Goal: Use online tool/utility: Use online tool/utility

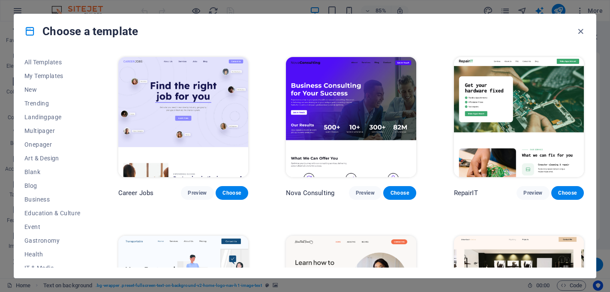
select select "English"
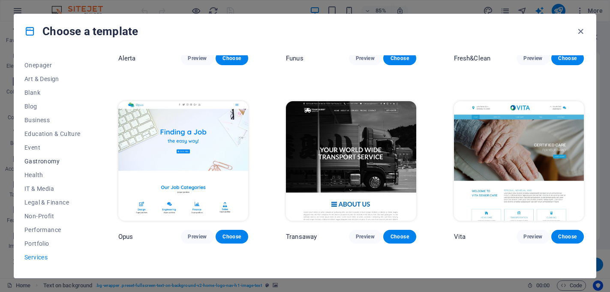
scroll to position [78, 0]
click at [38, 120] on span "Business" at bounding box center [52, 120] width 56 height 7
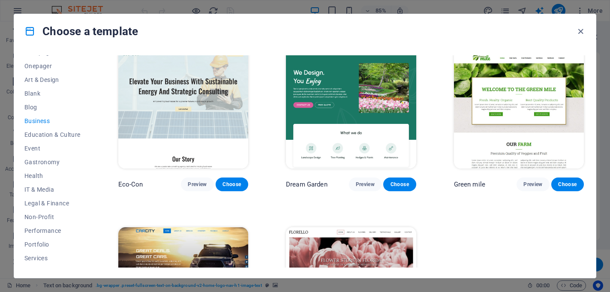
scroll to position [0, 0]
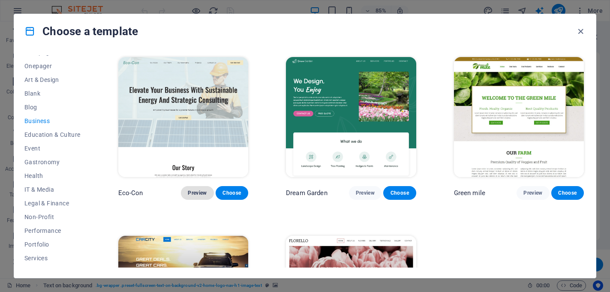
click at [193, 191] on span "Preview" at bounding box center [197, 192] width 19 height 7
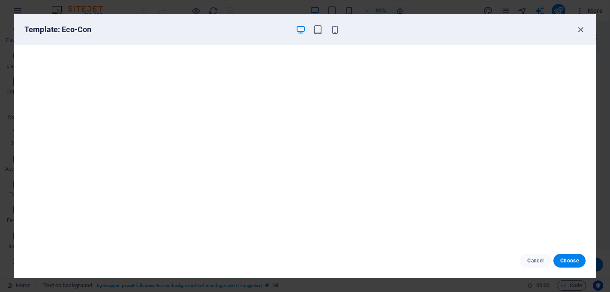
scroll to position [2, 0]
click at [579, 26] on icon "button" at bounding box center [580, 30] width 10 height 10
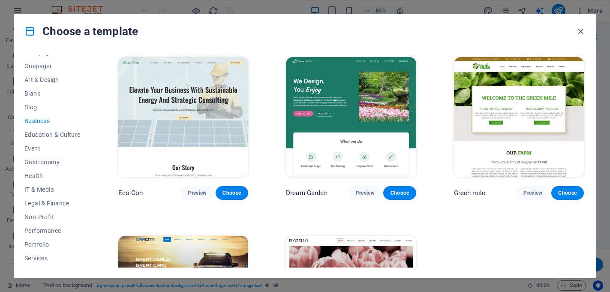
click at [510, 108] on img at bounding box center [519, 117] width 130 height 120
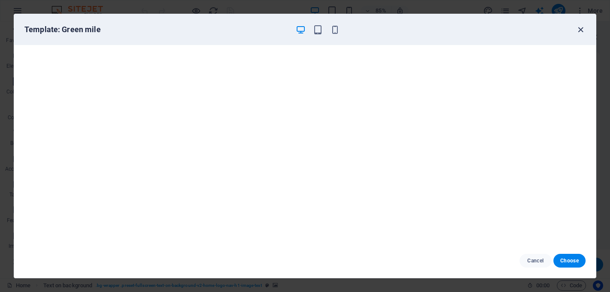
click at [580, 31] on icon "button" at bounding box center [580, 30] width 10 height 10
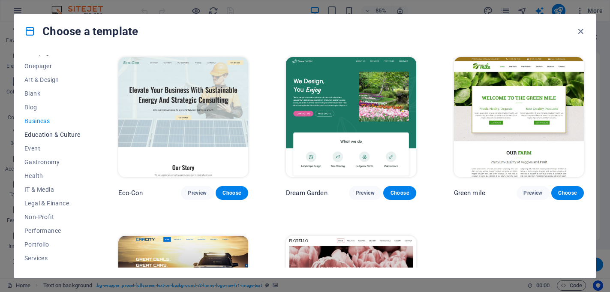
click at [44, 132] on span "Education & Culture" at bounding box center [52, 134] width 56 height 7
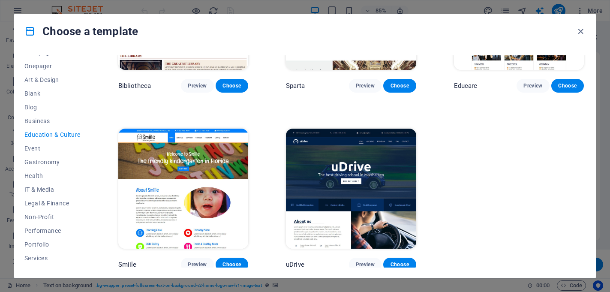
scroll to position [286, 0]
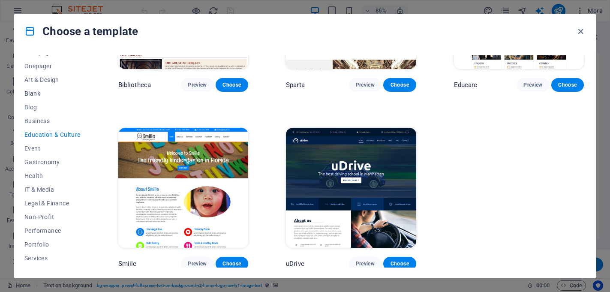
click at [37, 93] on span "Blank" at bounding box center [52, 93] width 56 height 7
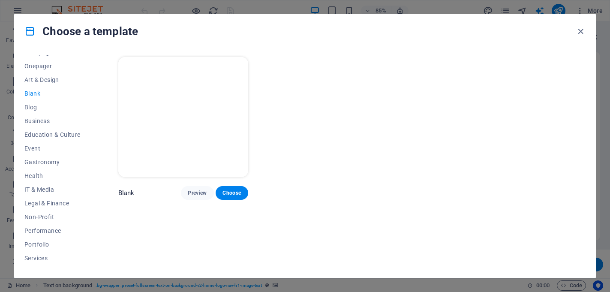
scroll to position [0, 0]
click at [43, 78] on span "Art & Design" at bounding box center [52, 79] width 56 height 7
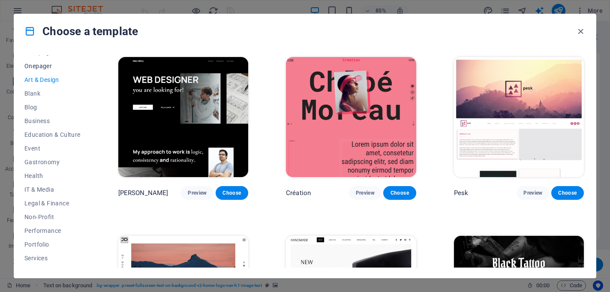
click at [40, 62] on button "Onepager" at bounding box center [52, 66] width 56 height 14
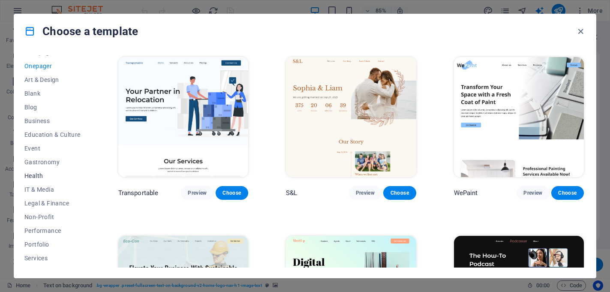
click at [36, 173] on span "Health" at bounding box center [52, 175] width 56 height 7
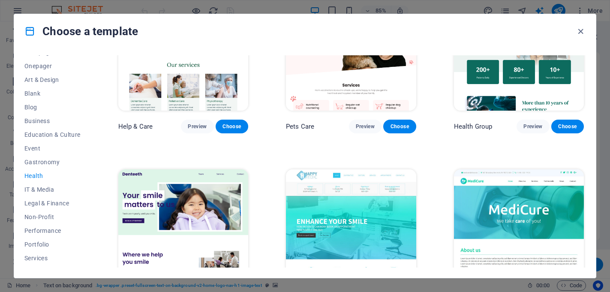
scroll to position [65, 0]
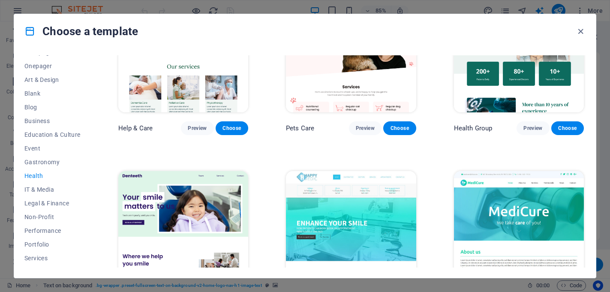
click at [184, 152] on div "Help & Care Preview Choose Pets Care Preview Choose Health Group Preview Choose…" at bounding box center [351, 241] width 469 height 501
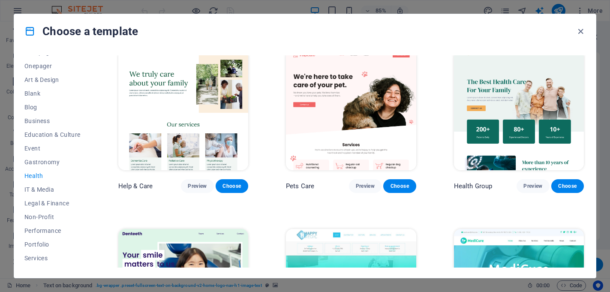
scroll to position [0, 0]
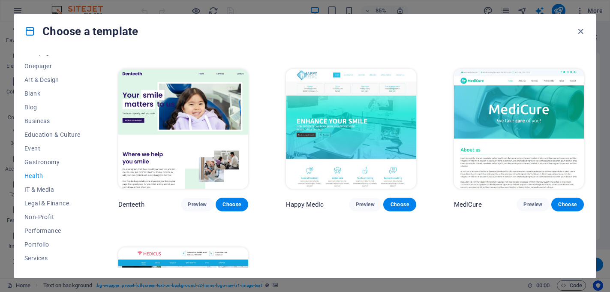
scroll to position [167, 0]
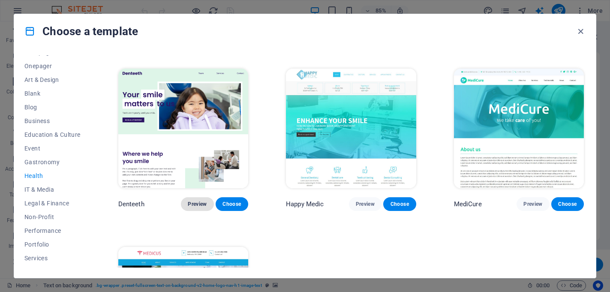
click at [198, 203] on span "Preview" at bounding box center [197, 203] width 19 height 7
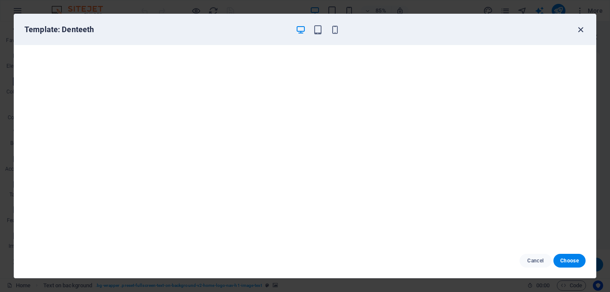
click at [580, 29] on icon "button" at bounding box center [580, 30] width 10 height 10
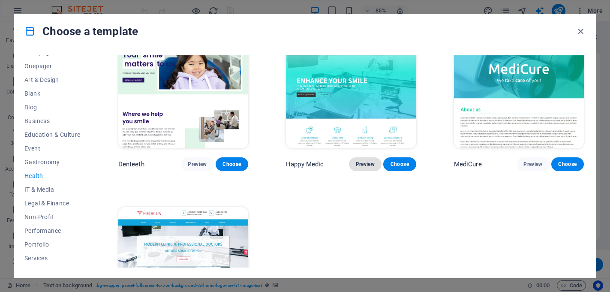
scroll to position [204, 0]
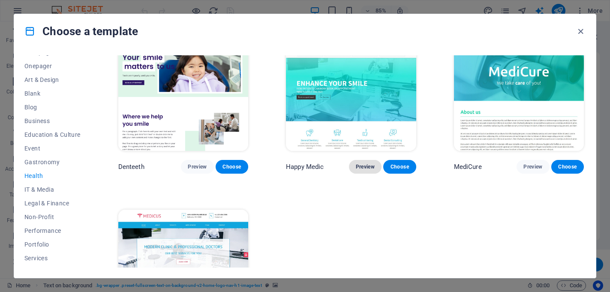
click at [362, 168] on span "Preview" at bounding box center [365, 166] width 19 height 7
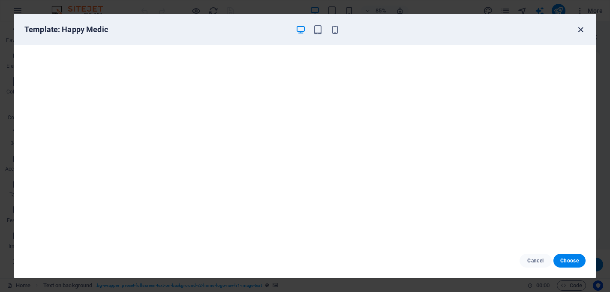
click at [579, 28] on icon "button" at bounding box center [580, 30] width 10 height 10
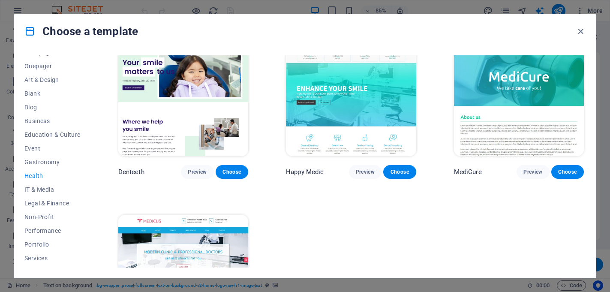
scroll to position [0, 0]
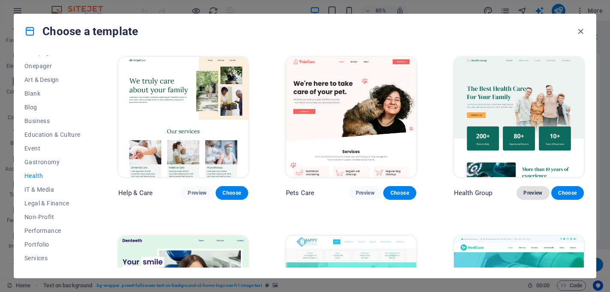
click at [527, 190] on span "Preview" at bounding box center [532, 192] width 19 height 7
